Goal: Information Seeking & Learning: Learn about a topic

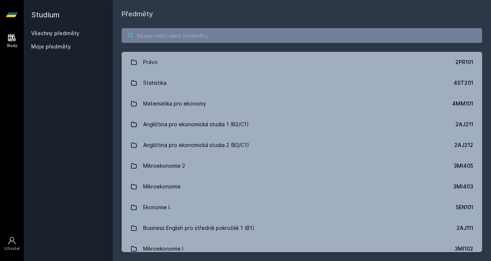
click at [265, 37] on input "search" at bounding box center [302, 35] width 360 height 15
paste input "4EK420"
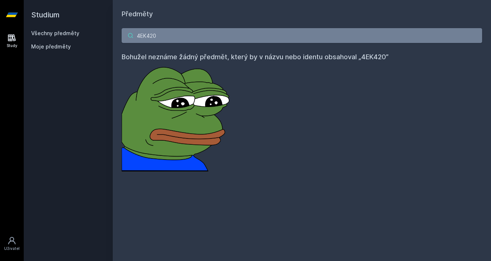
click at [215, 36] on input "4EK420" at bounding box center [302, 35] width 360 height 15
paste input "516"
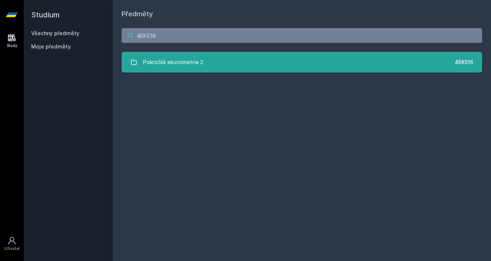
type input "4EK516"
click at [210, 57] on link "Pokročilá ekonometrie 2 4EK516" at bounding box center [302, 62] width 360 height 21
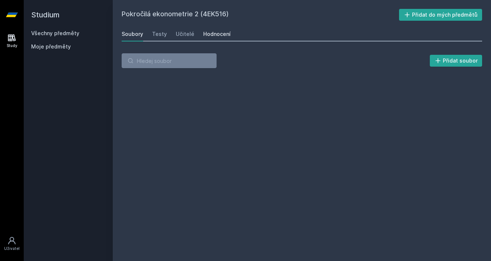
click at [223, 34] on div "Hodnocení" at bounding box center [216, 33] width 27 height 7
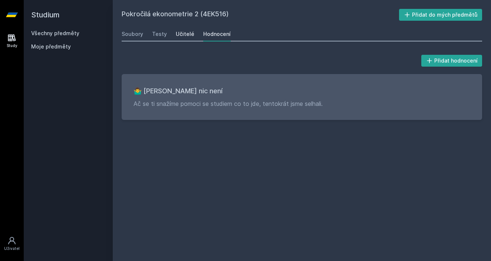
click at [188, 35] on div "Učitelé" at bounding box center [185, 33] width 19 height 7
click at [215, 34] on div "Hodnocení" at bounding box center [216, 33] width 27 height 7
